Goal: Find specific page/section: Find specific page/section

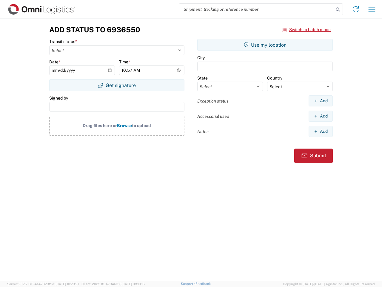
click at [256, 9] on input "search" at bounding box center [256, 9] width 155 height 11
click at [338, 10] on icon at bounding box center [338, 9] width 8 height 8
click at [356, 9] on icon at bounding box center [356, 9] width 10 height 10
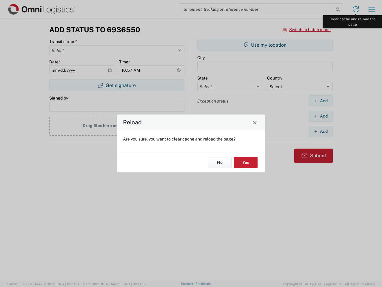
click at [372, 9] on div "Reload Are you sure, you want to clear cache and reload the page? No Yes" at bounding box center [191, 143] width 382 height 287
click at [307, 30] on div "Reload Are you sure, you want to clear cache and reload the page? No Yes" at bounding box center [191, 143] width 382 height 287
click at [117, 85] on div "Reload Are you sure, you want to clear cache and reload the page? No Yes" at bounding box center [191, 143] width 382 height 287
click at [265, 45] on div "Reload Are you sure, you want to clear cache and reload the page? No Yes" at bounding box center [191, 143] width 382 height 287
click at [321, 101] on div "Reload Are you sure, you want to clear cache and reload the page? No Yes" at bounding box center [191, 143] width 382 height 287
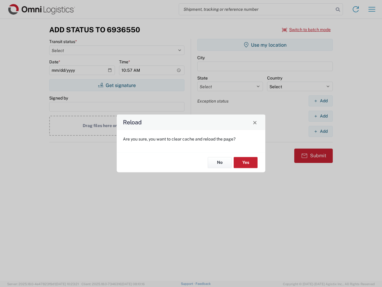
click at [321, 116] on div "Reload Are you sure, you want to clear cache and reload the page? No Yes" at bounding box center [191, 143] width 382 height 287
click at [321, 131] on div "Reload Are you sure, you want to clear cache and reload the page? No Yes" at bounding box center [191, 143] width 382 height 287
